Goal: Check status: Check status

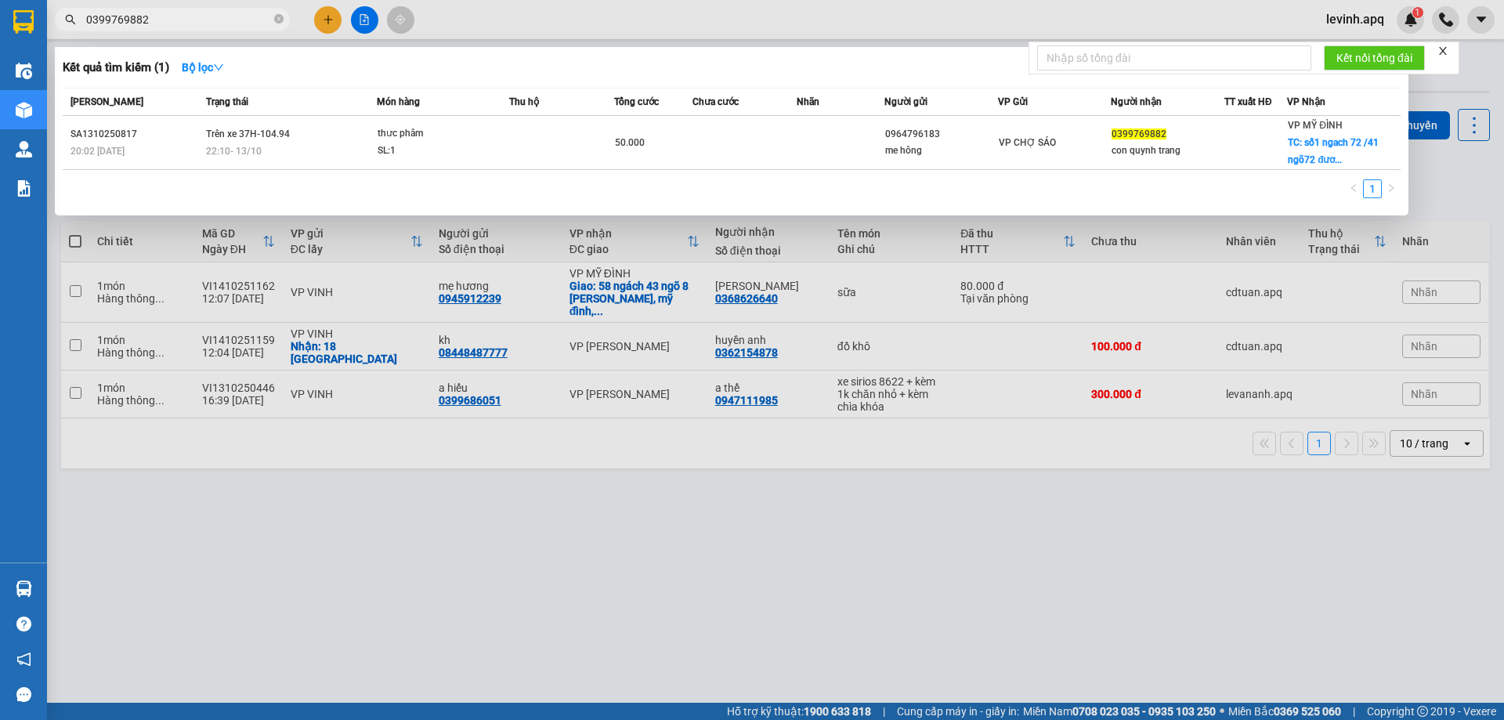
type input "0399769882"
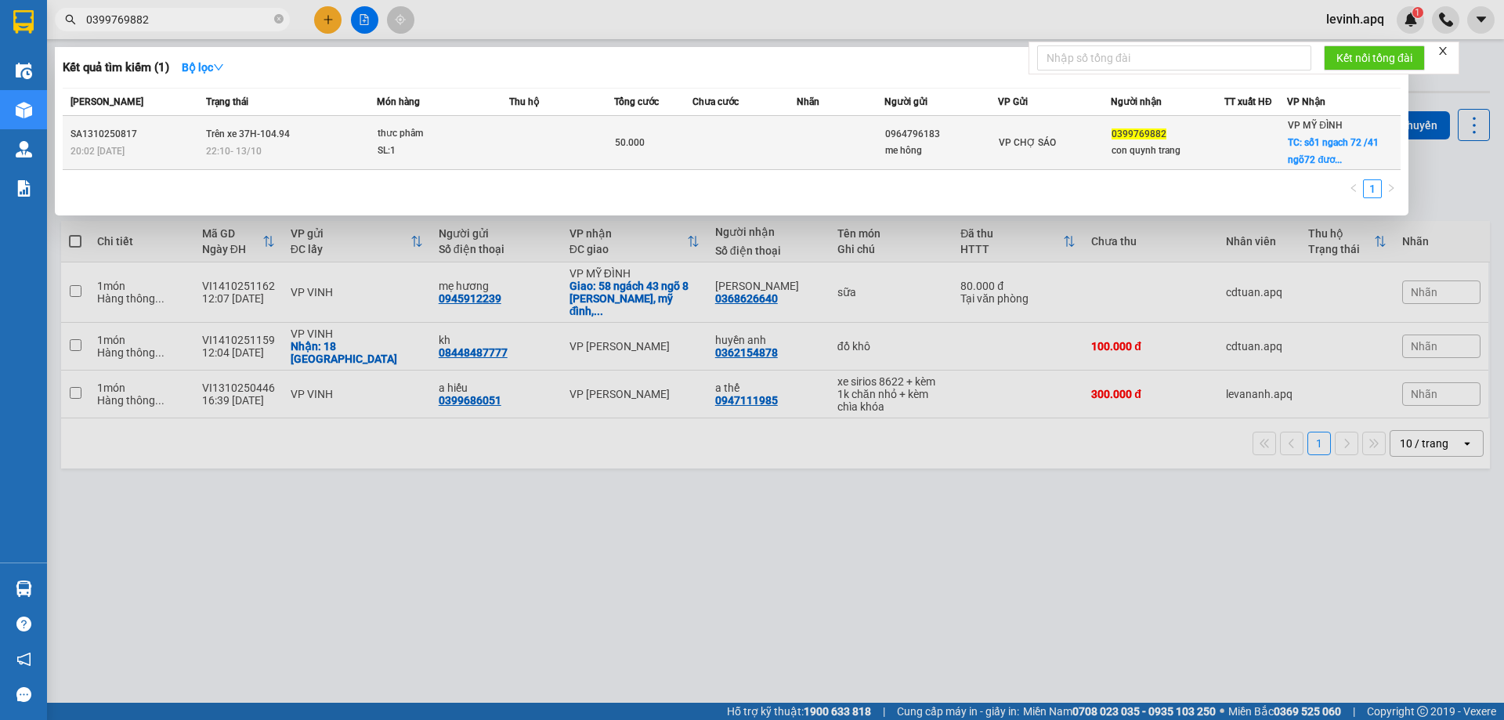
click at [236, 148] on span "22:10 [DATE]" at bounding box center [234, 151] width 56 height 11
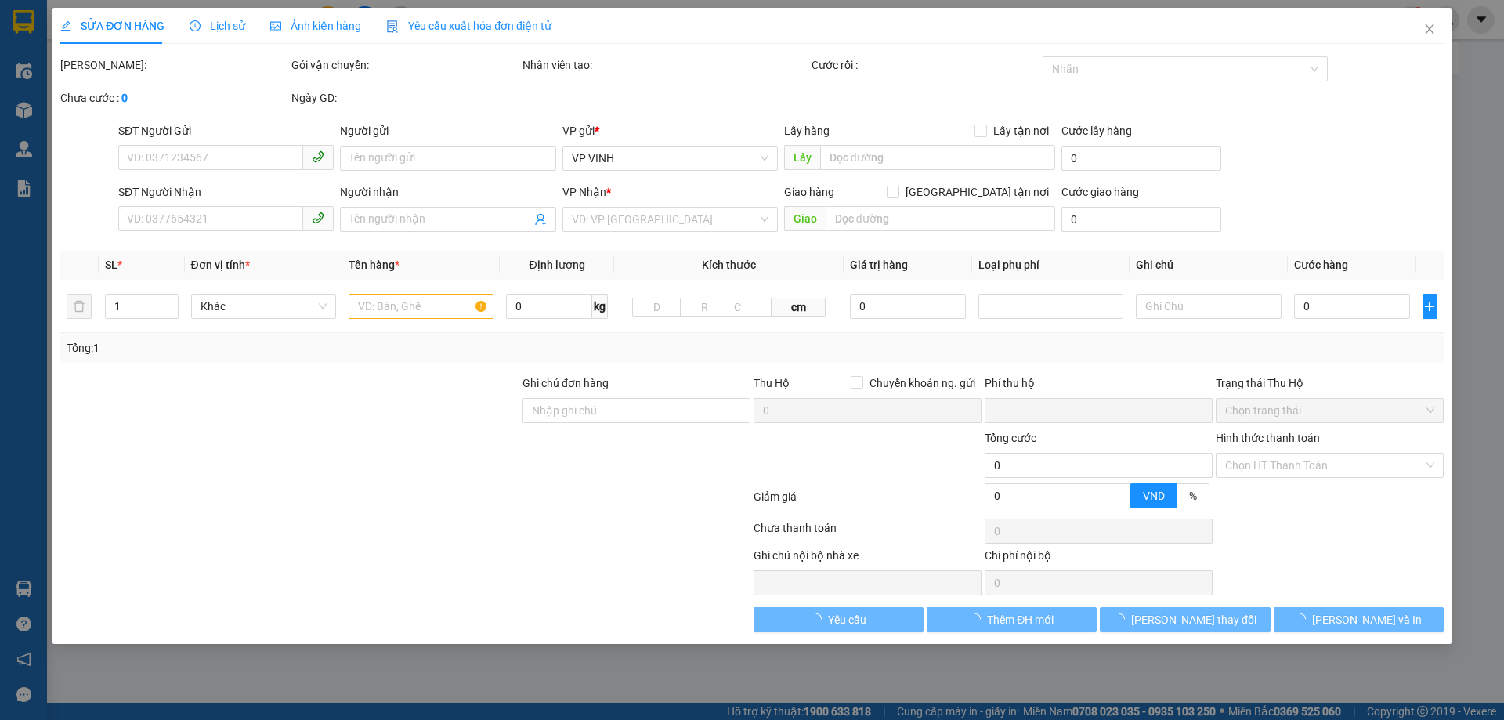
click at [228, 23] on span "Lịch sử" at bounding box center [218, 26] width 56 height 13
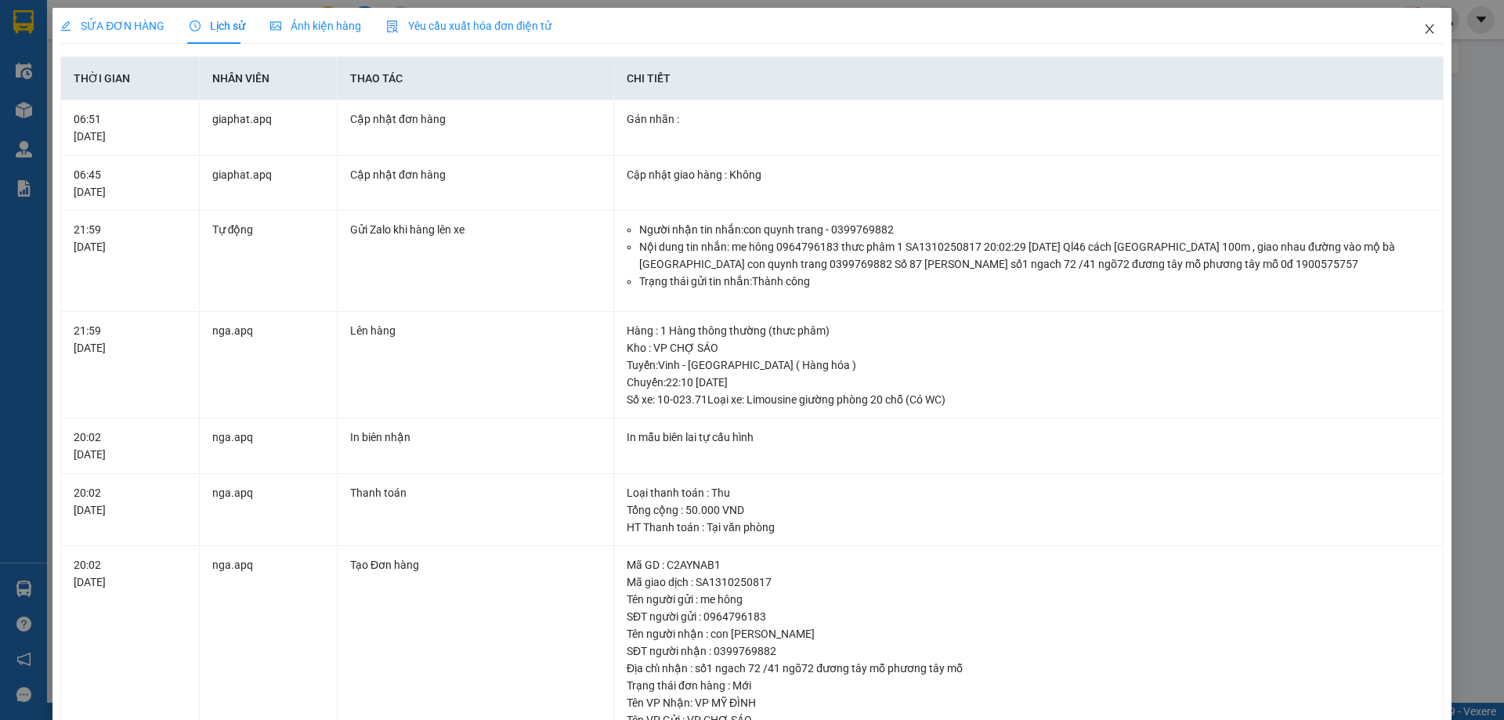
click at [1407, 31] on span "Close" at bounding box center [1429, 30] width 44 height 44
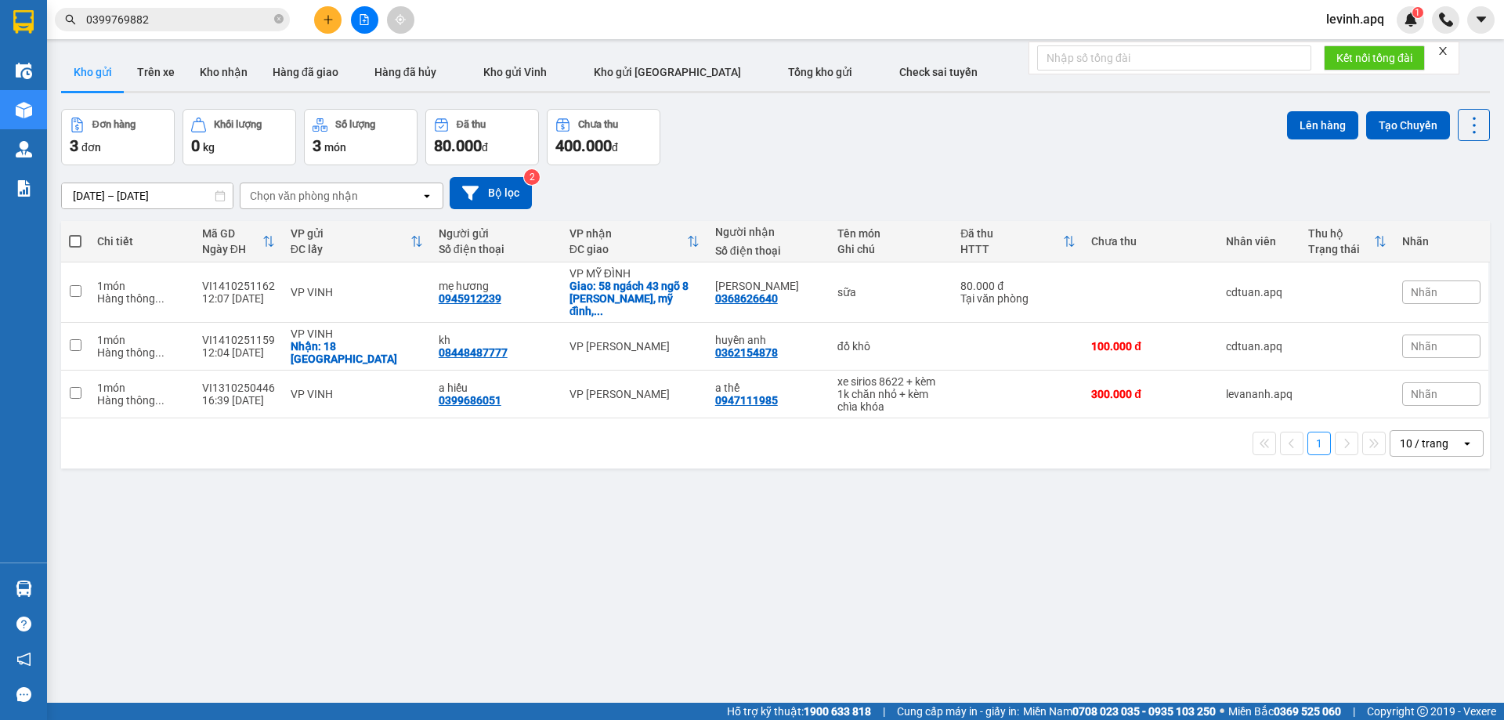
click at [245, 23] on input "0399769882" at bounding box center [178, 19] width 185 height 17
